Goal: Information Seeking & Learning: Check status

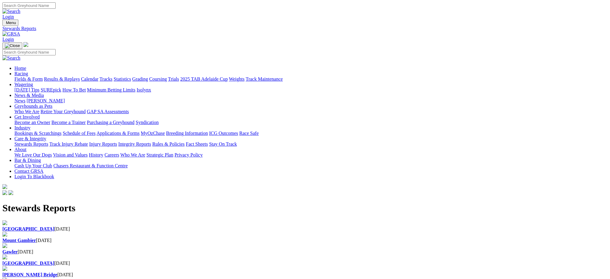
click at [80, 76] on link "Results & Replays" at bounding box center [62, 78] width 36 height 5
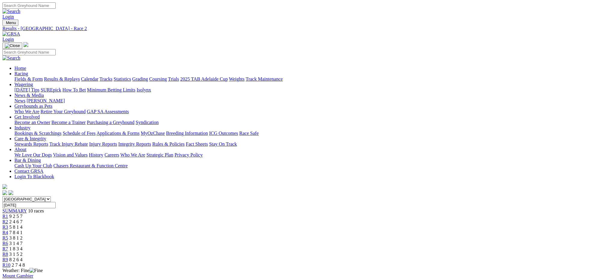
click at [23, 213] on span "9 2 5 7" at bounding box center [15, 215] width 13 height 5
